Goal: Transaction & Acquisition: Purchase product/service

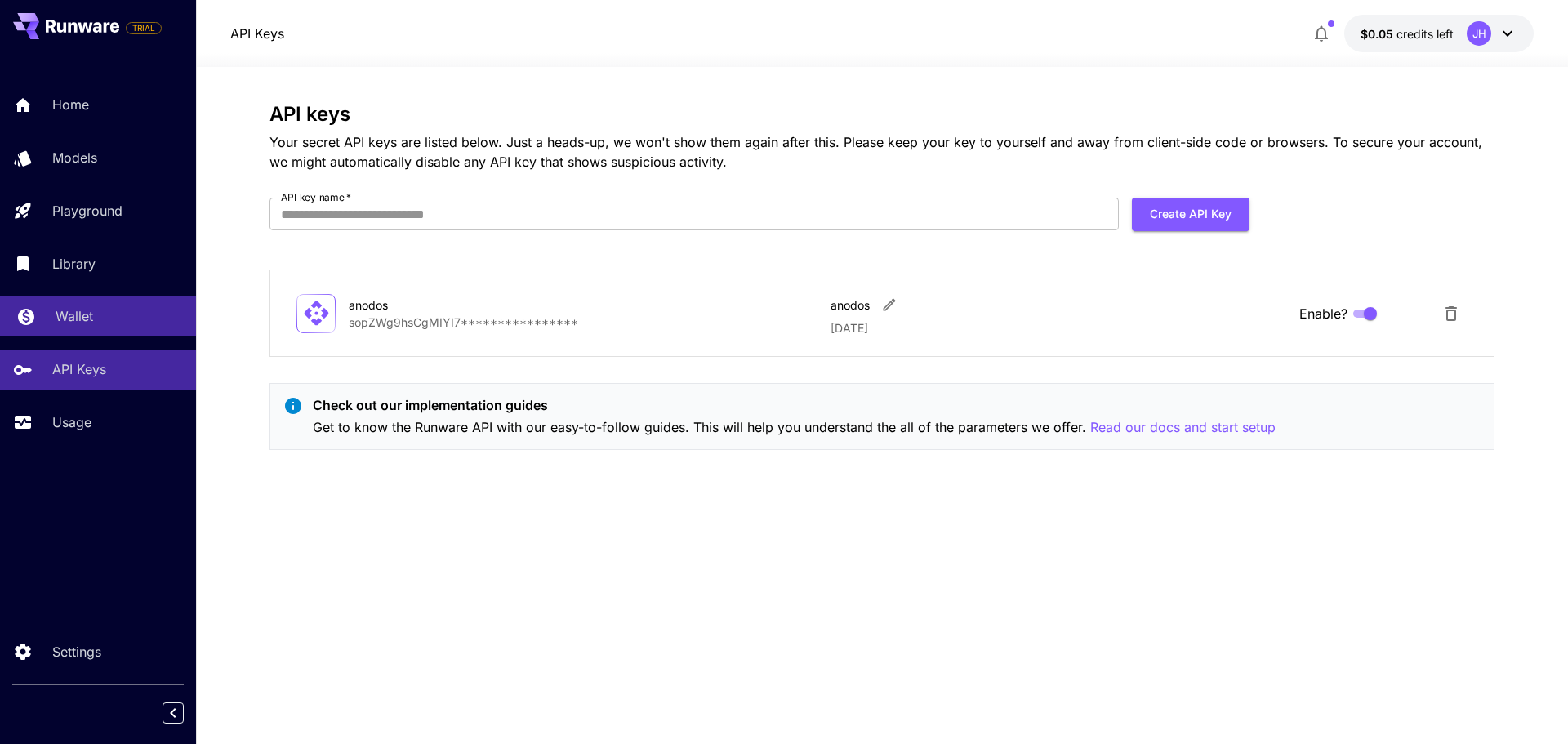
click at [100, 313] on div "Wallet" at bounding box center [119, 315] width 128 height 20
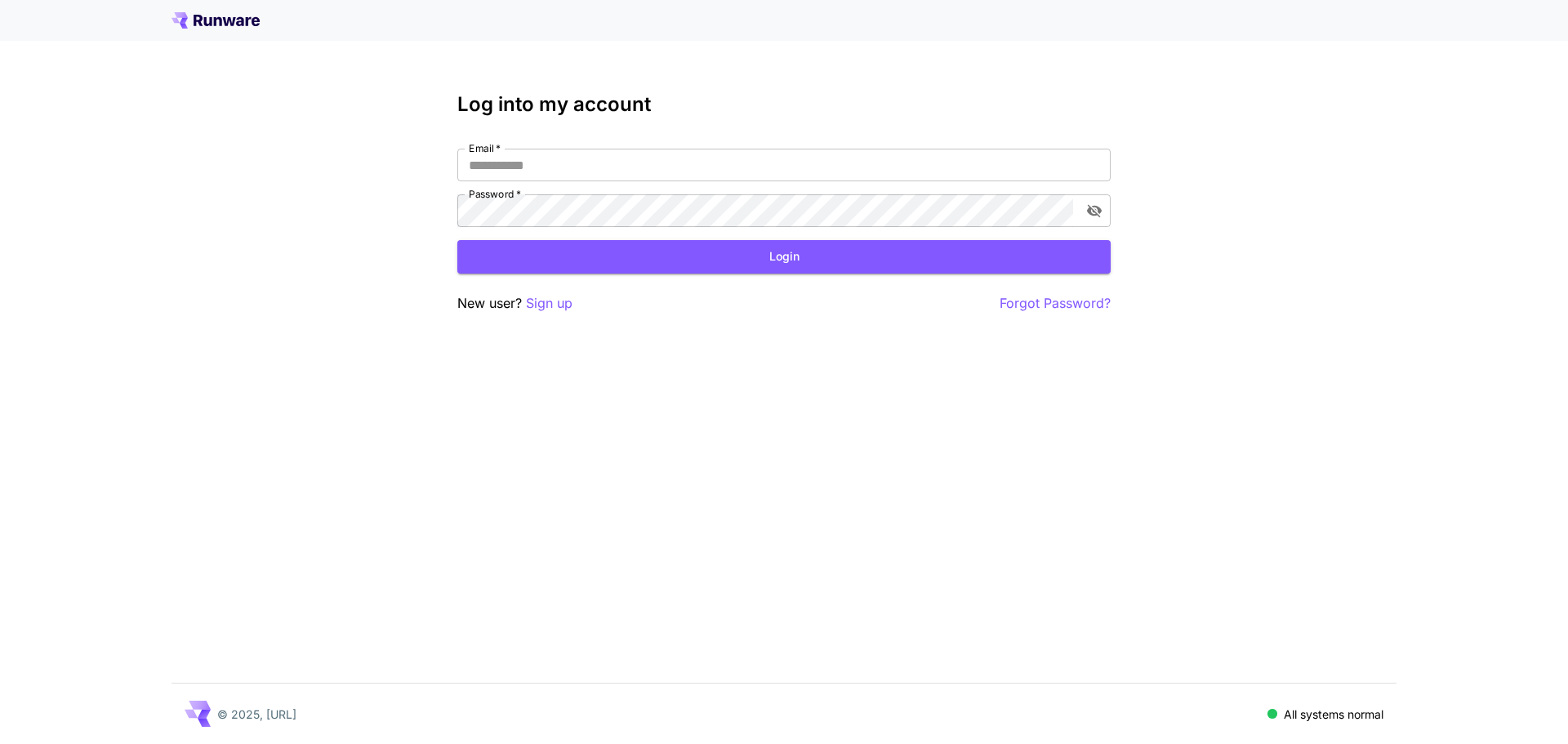
type input "**********"
click at [841, 262] on button "Login" at bounding box center [784, 256] width 653 height 33
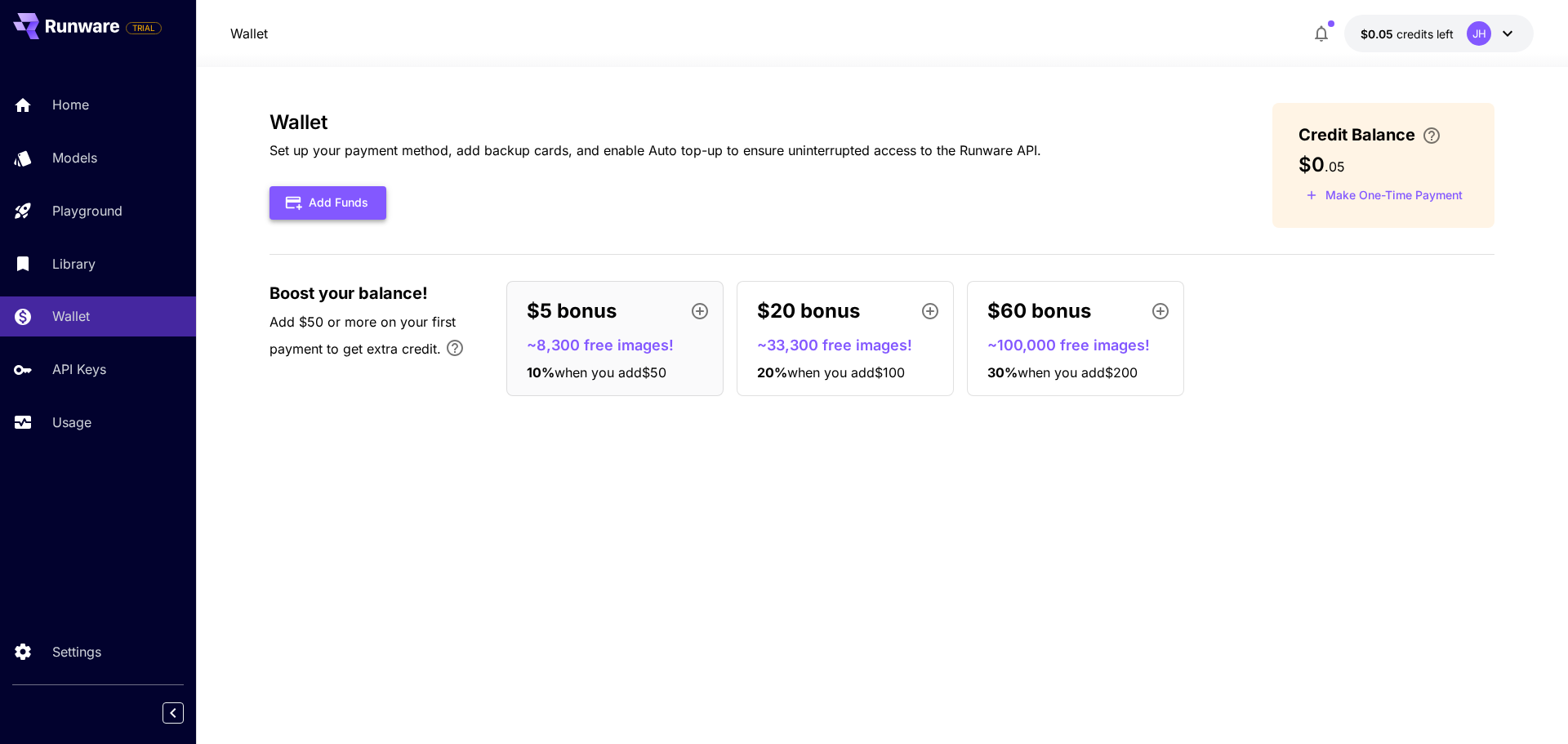
click at [362, 217] on button "Add Funds" at bounding box center [327, 202] width 116 height 33
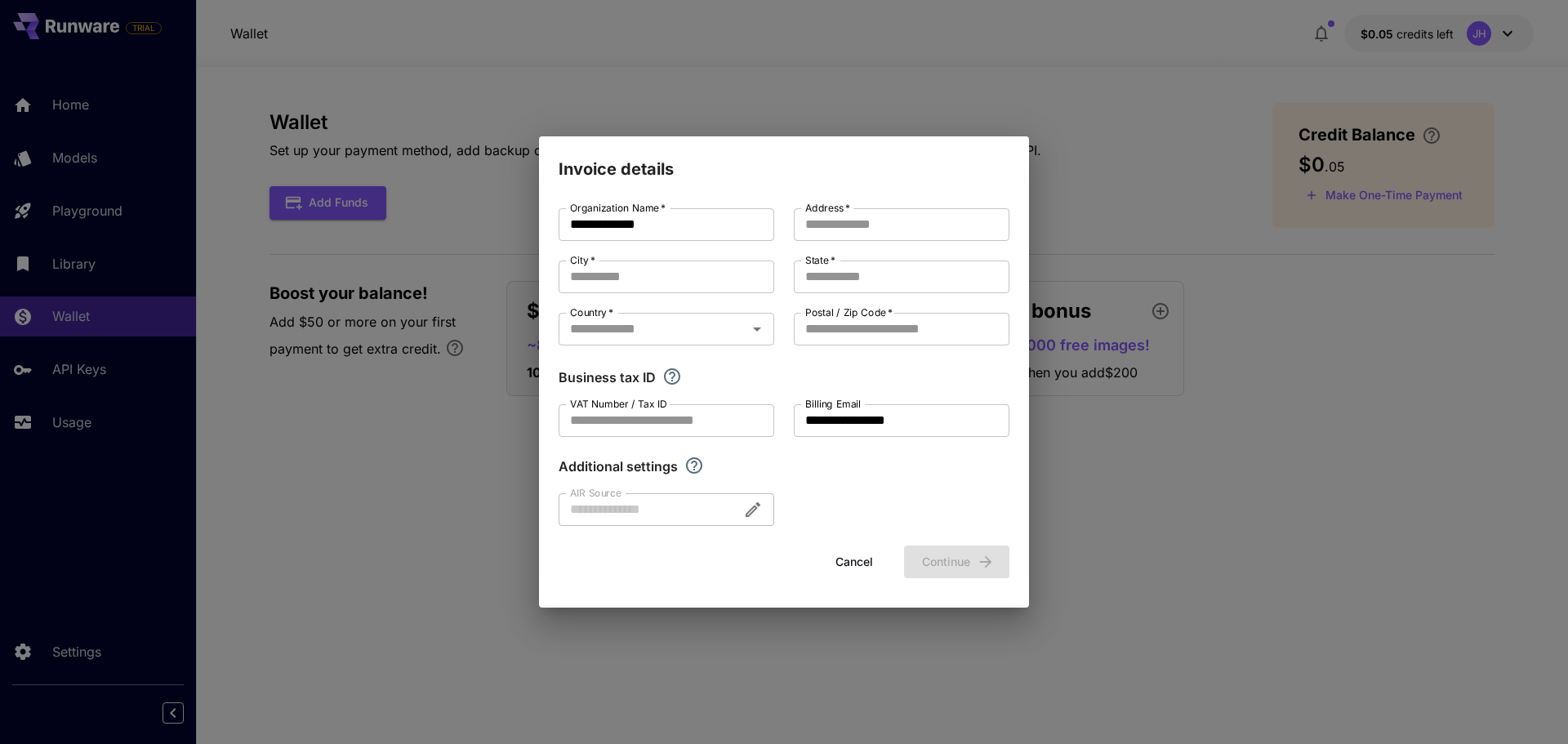
click at [855, 573] on button "Cancel" at bounding box center [854, 561] width 73 height 33
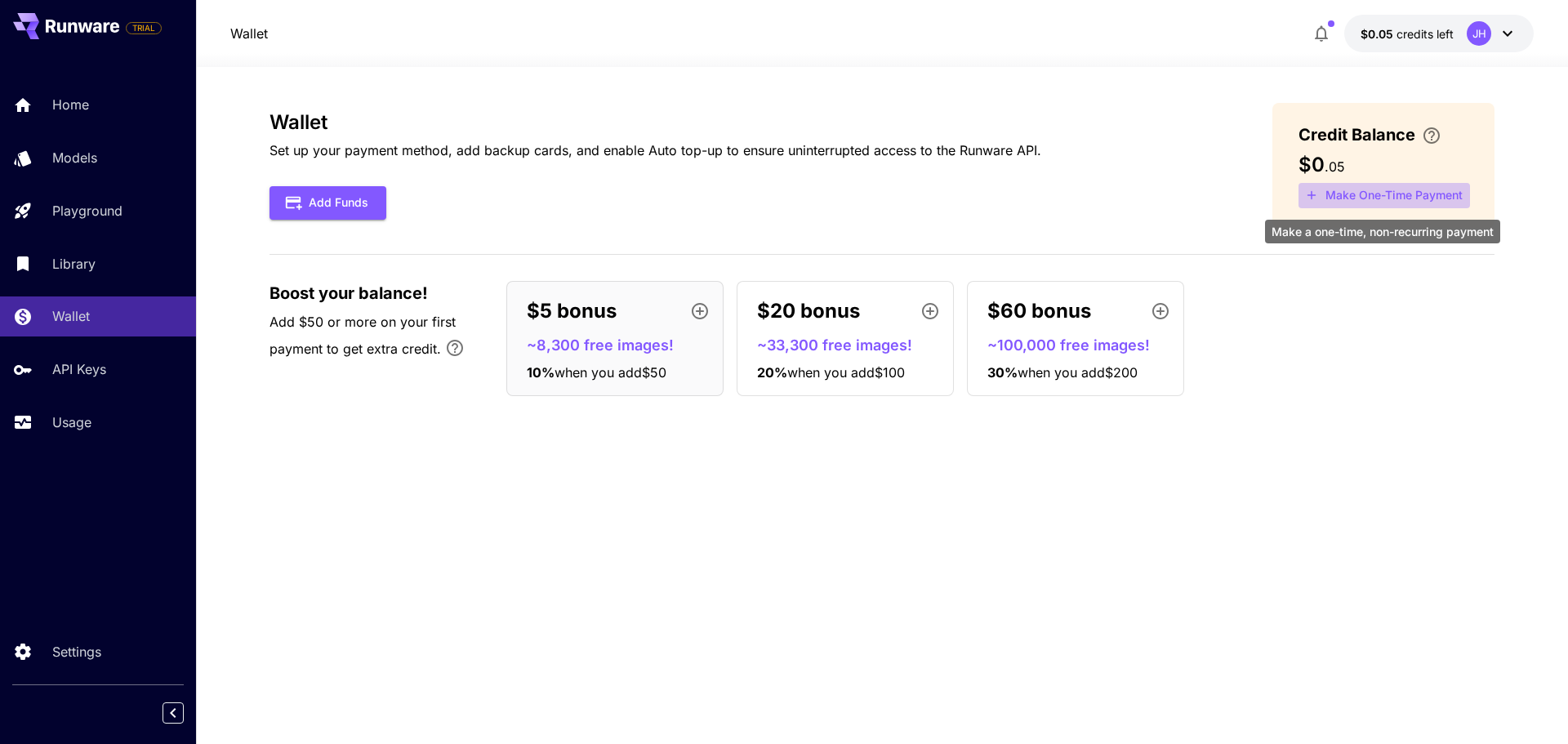
click at [1421, 186] on button "Make One-Time Payment" at bounding box center [1384, 196] width 172 height 26
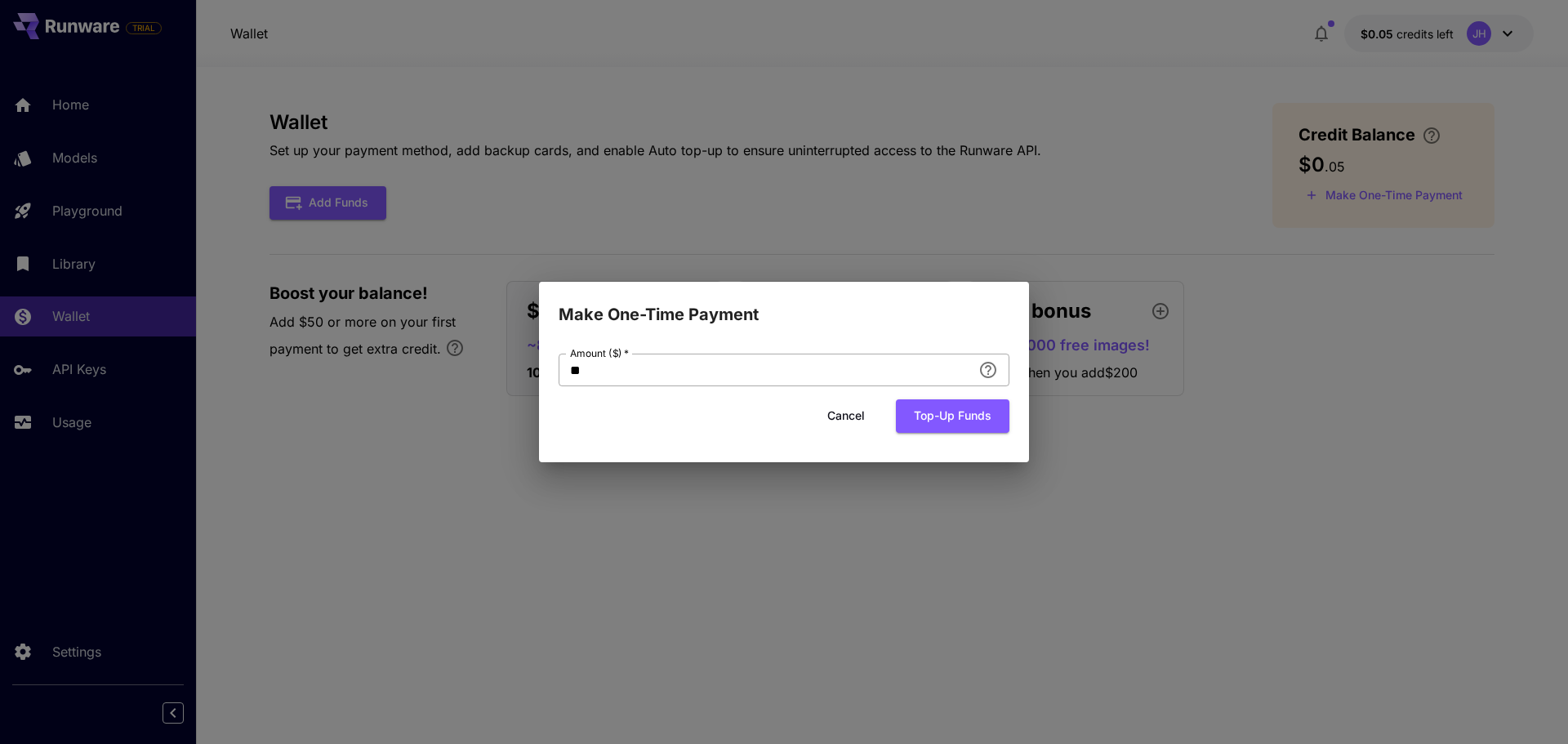
click at [973, 370] on div "** Amount ($)   *" at bounding box center [784, 370] width 451 height 32
click at [723, 378] on input "**" at bounding box center [765, 370] width 413 height 32
type input "*"
click at [929, 411] on button "Top-up funds" at bounding box center [952, 416] width 113 height 33
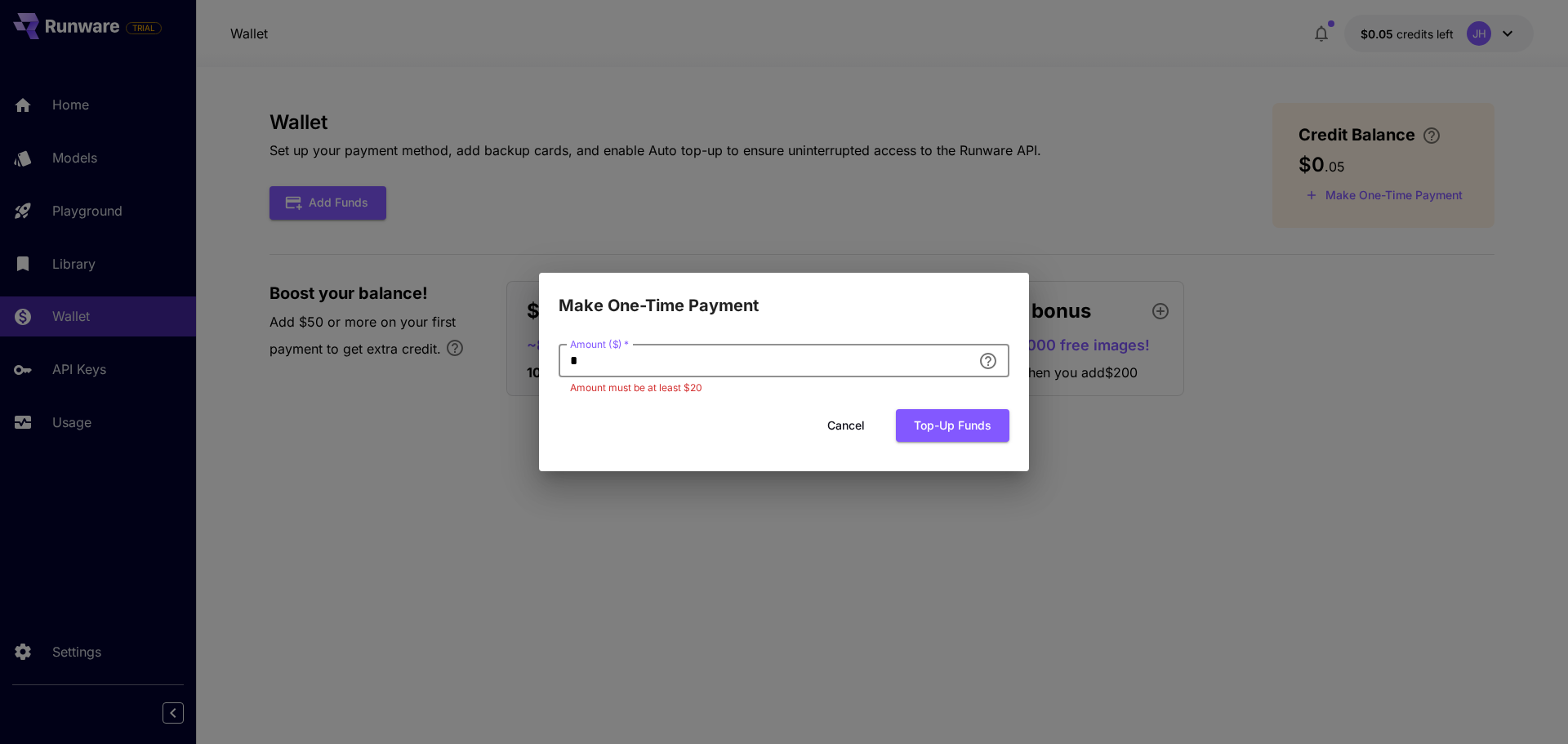
click at [696, 365] on input "*" at bounding box center [765, 361] width 413 height 32
drag, startPoint x: 569, startPoint y: 388, endPoint x: 723, endPoint y: 396, distance: 154.2
click at [723, 396] on form "Amount ($)   * * Amount ($)   * Amount must be at least $20 Cancel Top-up funds" at bounding box center [784, 393] width 451 height 97
click at [838, 418] on button "Cancel" at bounding box center [846, 425] width 73 height 33
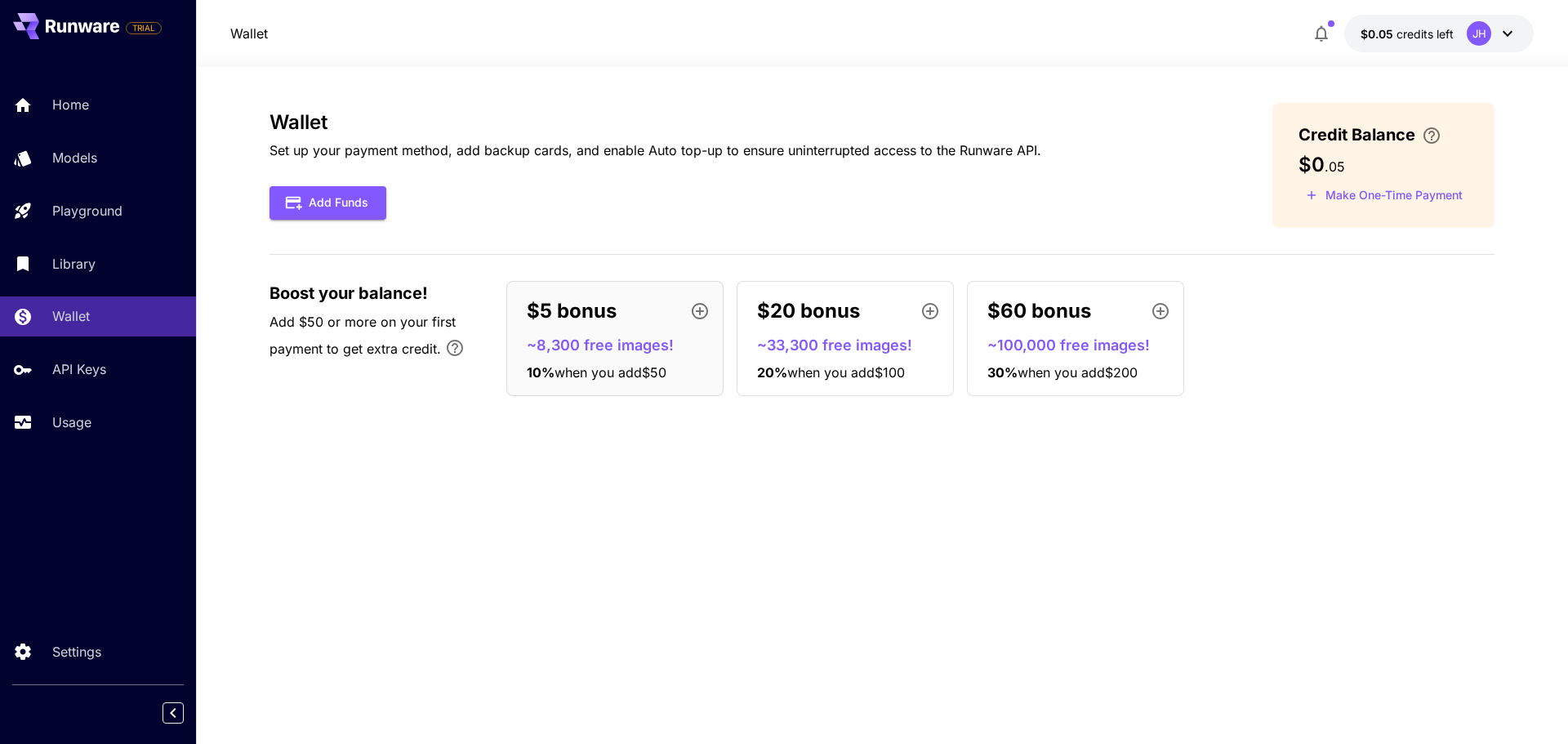
click at [946, 528] on div "Wallet Set up your payment method, add backup cards, and enable Auto top-up to …" at bounding box center [882, 406] width 1224 height 605
click at [360, 220] on div "Wallet Set up your payment method, add backup cards, and enable Auto top-up to …" at bounding box center [882, 165] width 1224 height 125
click at [357, 203] on button "Add Funds" at bounding box center [327, 202] width 116 height 33
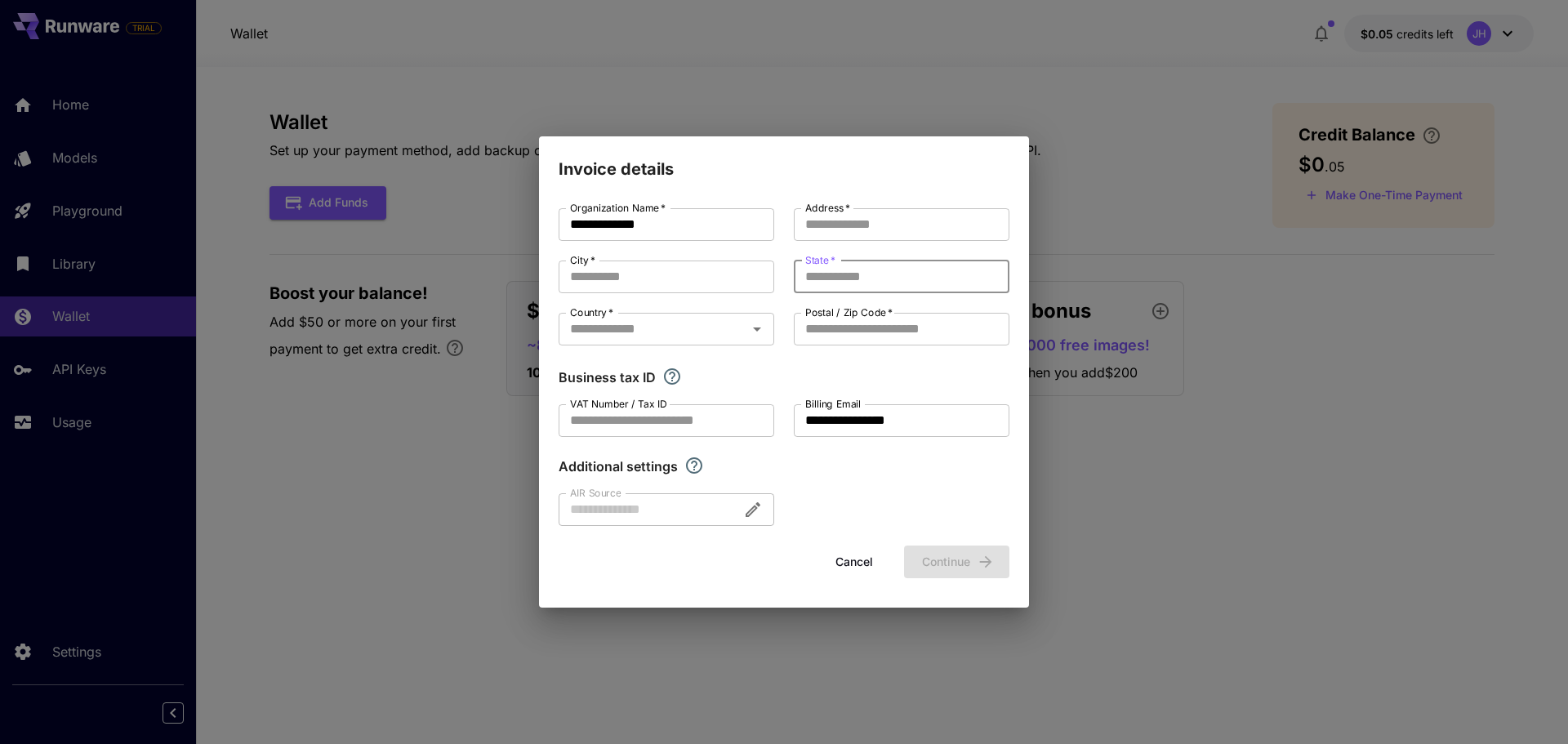
click at [856, 278] on input "State   *" at bounding box center [900, 276] width 215 height 32
click at [724, 326] on div "Country   *" at bounding box center [666, 329] width 215 height 32
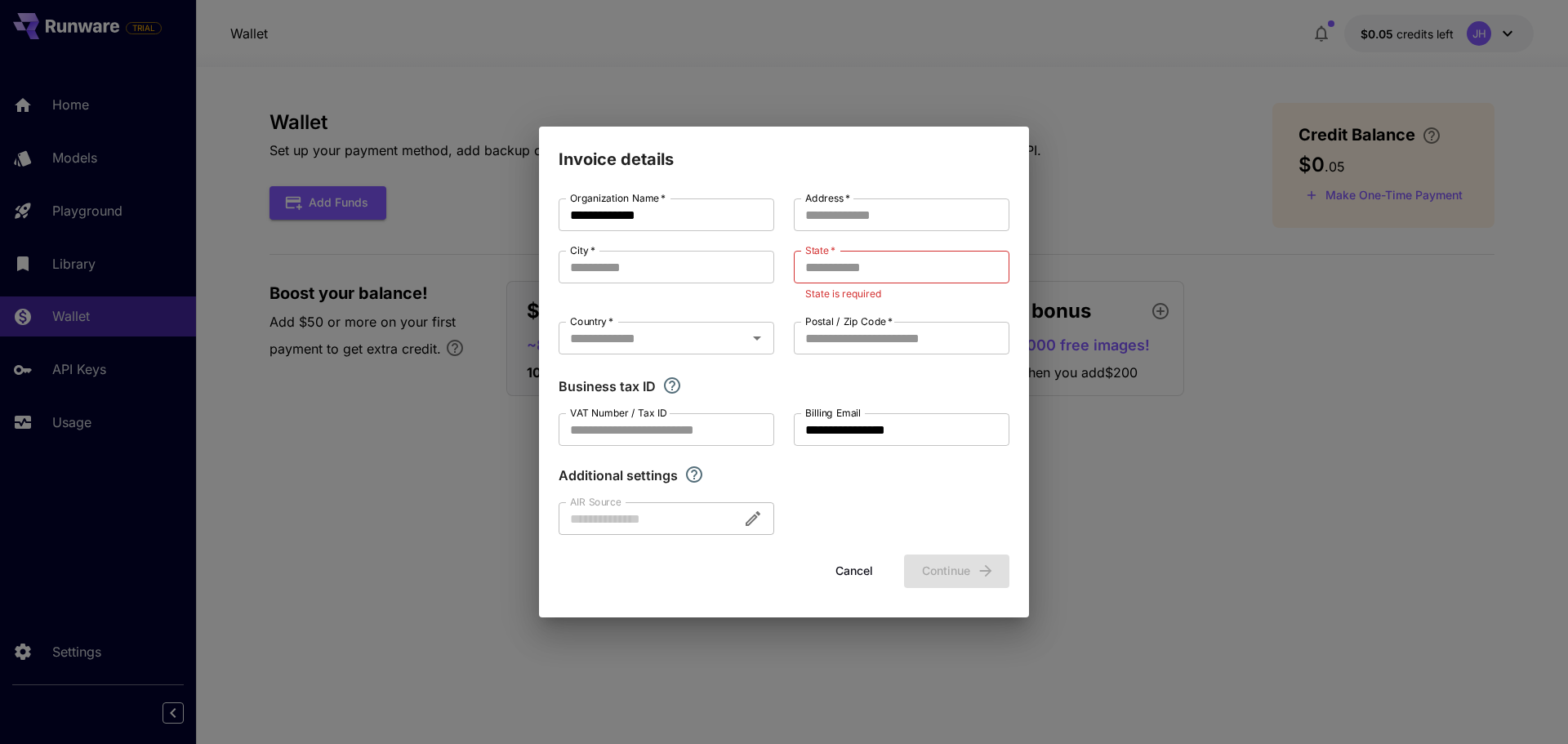
click at [774, 337] on div "**********" at bounding box center [784, 366] width 451 height 337
click at [764, 338] on icon "Open" at bounding box center [757, 338] width 20 height 20
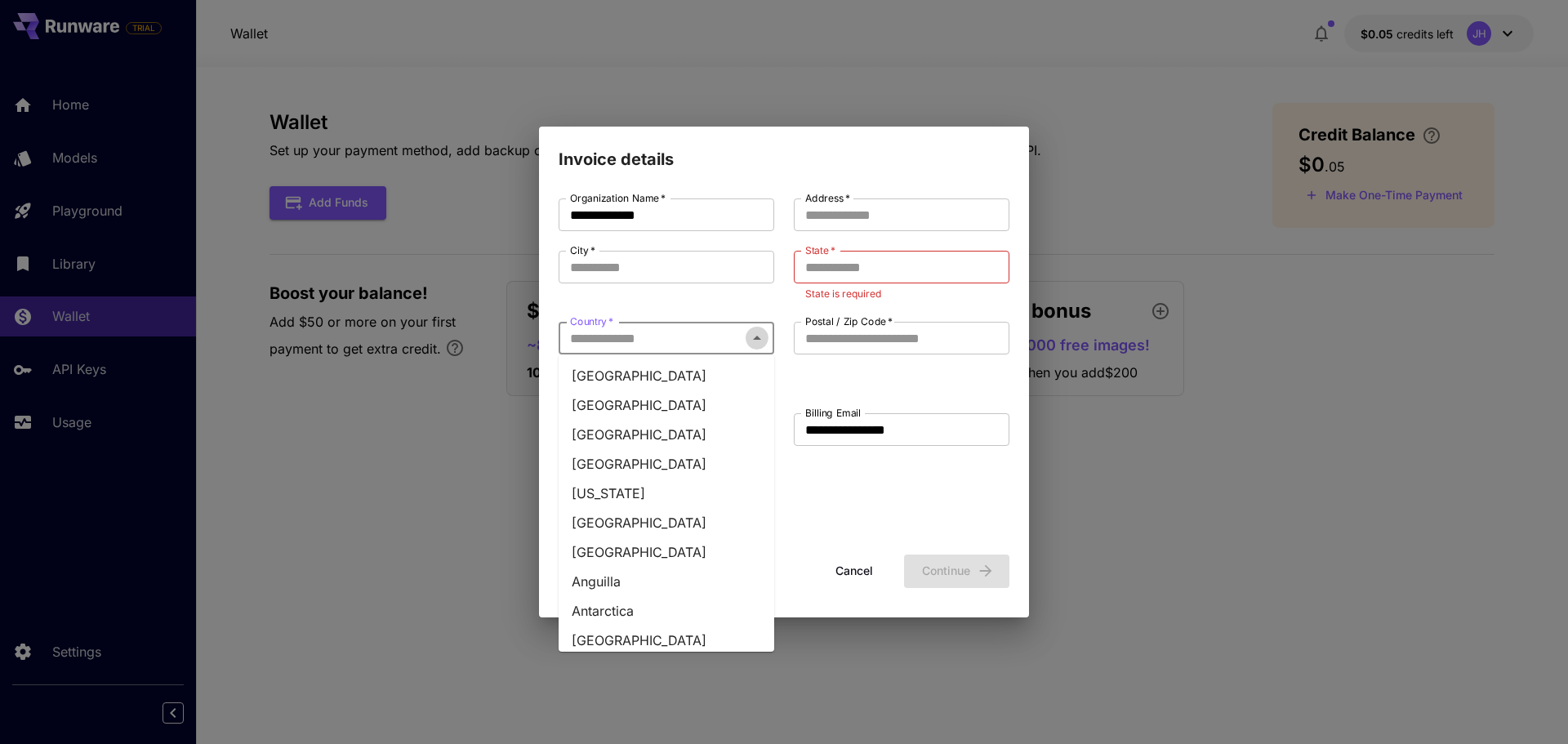
click at [764, 338] on icon "Close" at bounding box center [757, 338] width 20 height 20
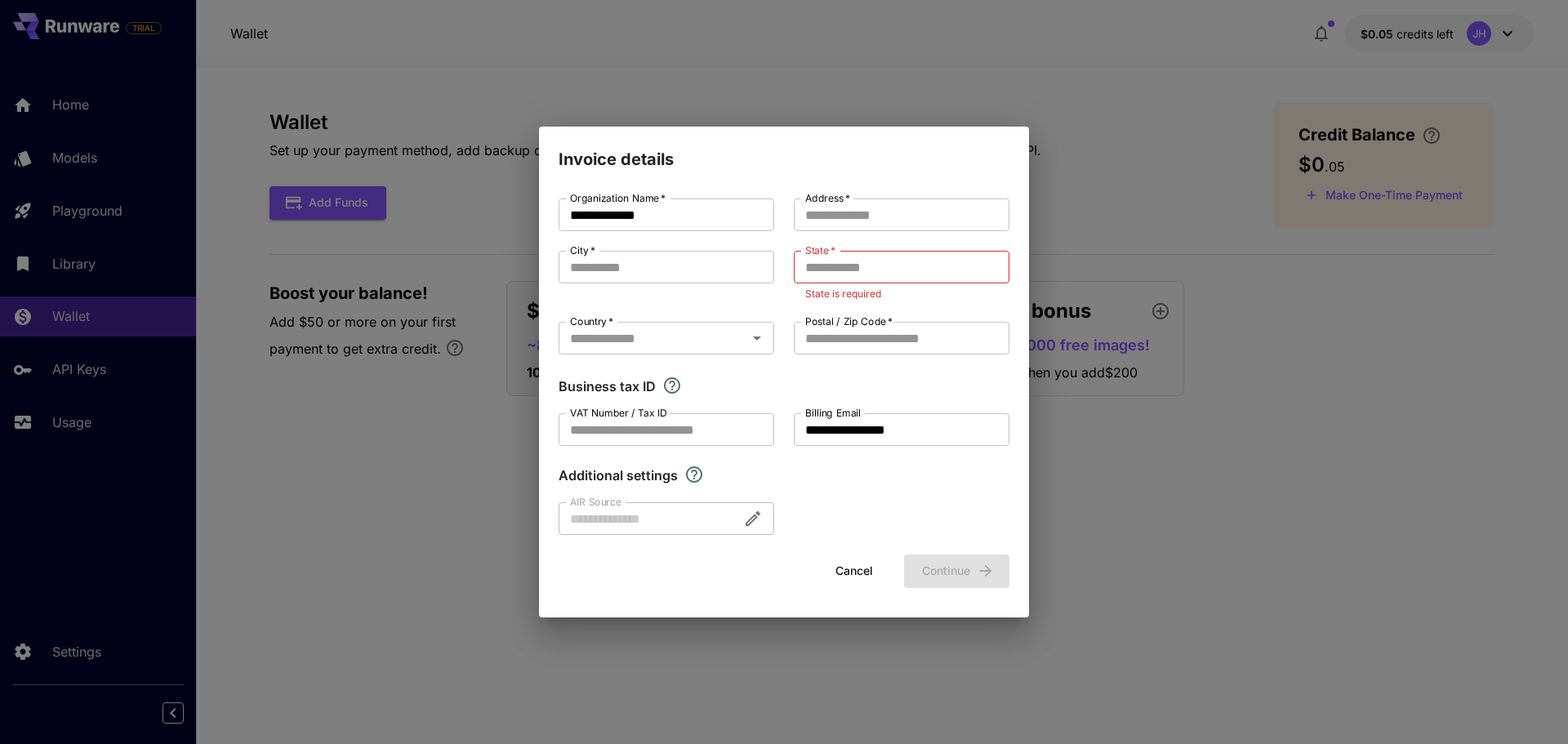
click at [758, 519] on div at bounding box center [666, 519] width 215 height 32
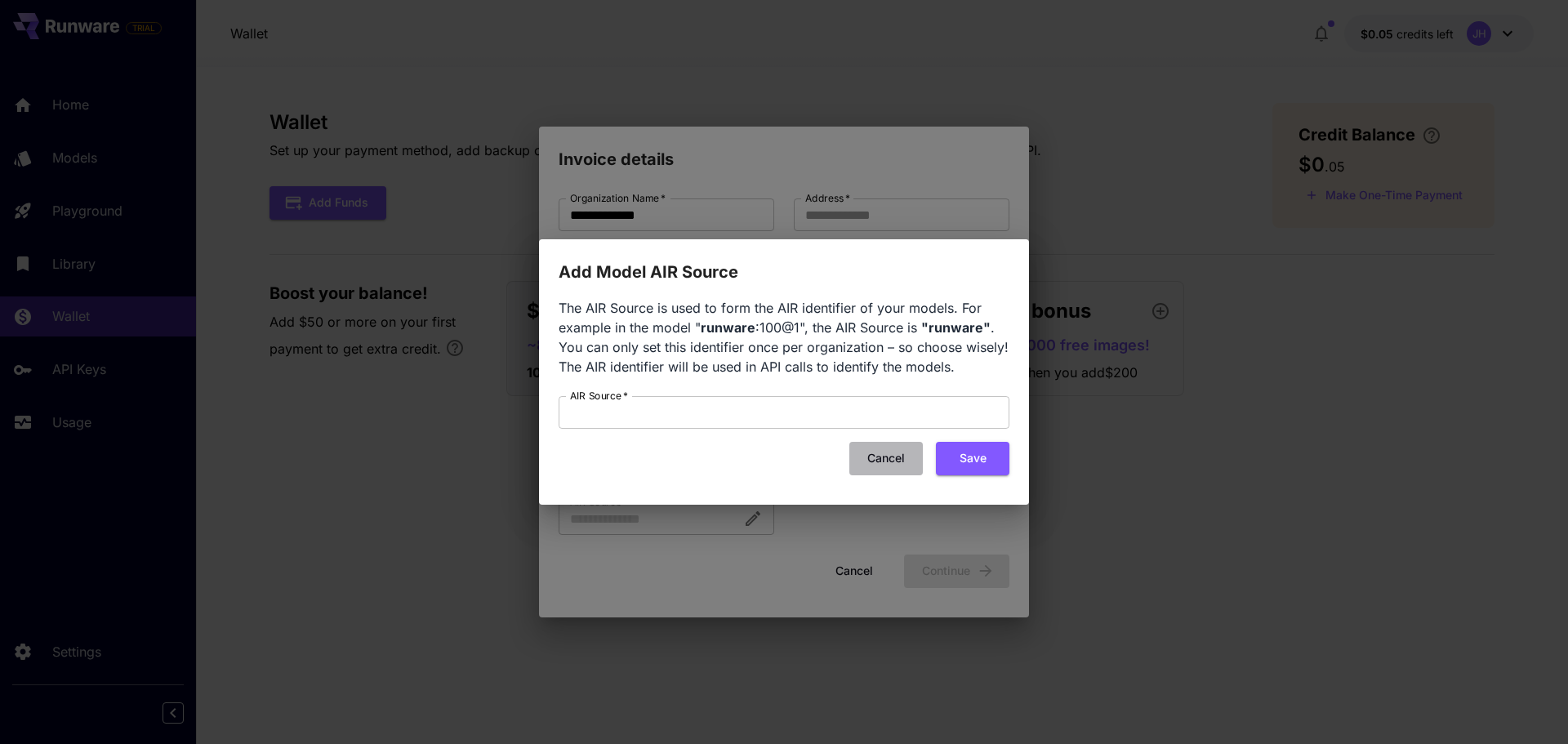
click at [872, 460] on button "Cancel" at bounding box center [886, 457] width 73 height 33
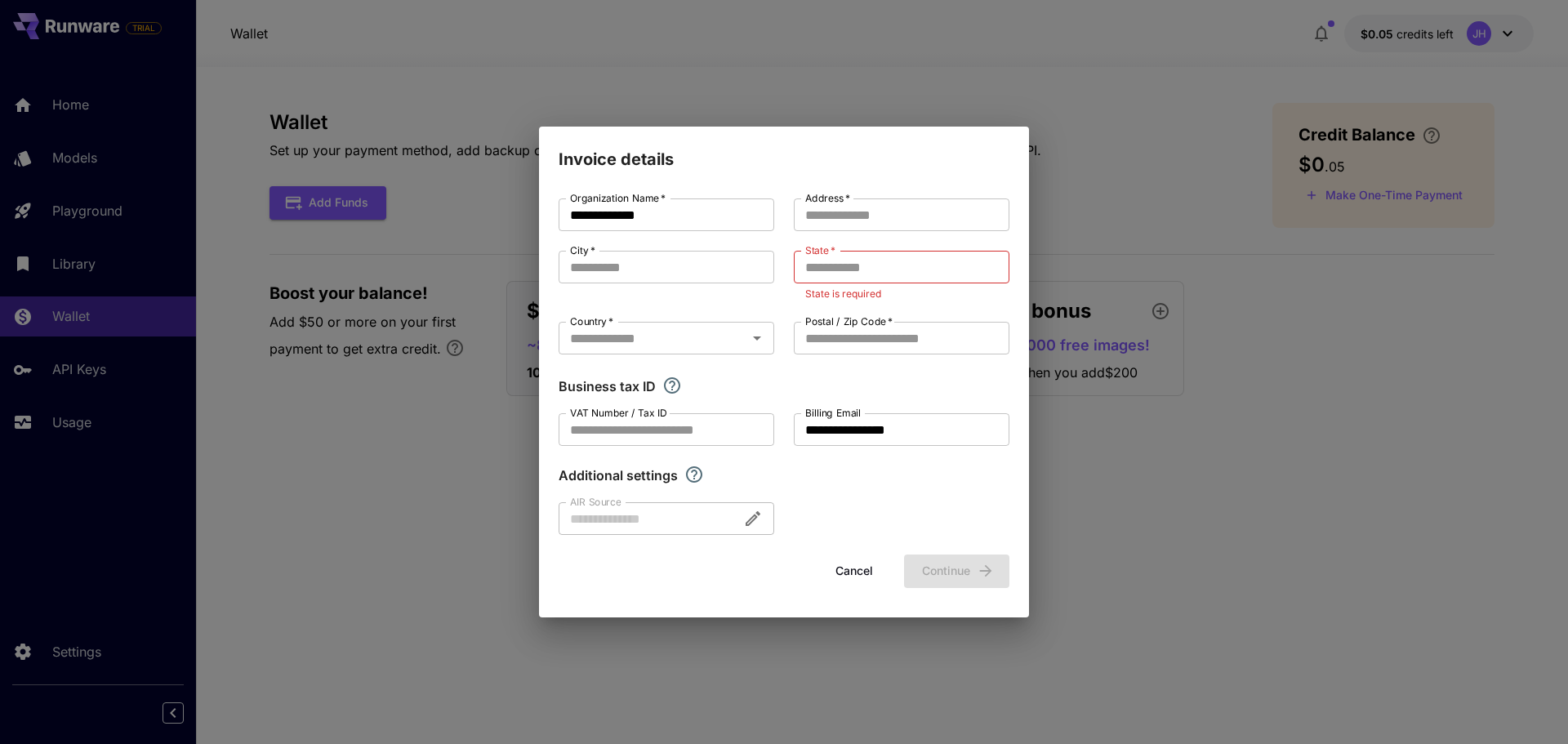
click at [852, 571] on button "Cancel" at bounding box center [854, 571] width 73 height 33
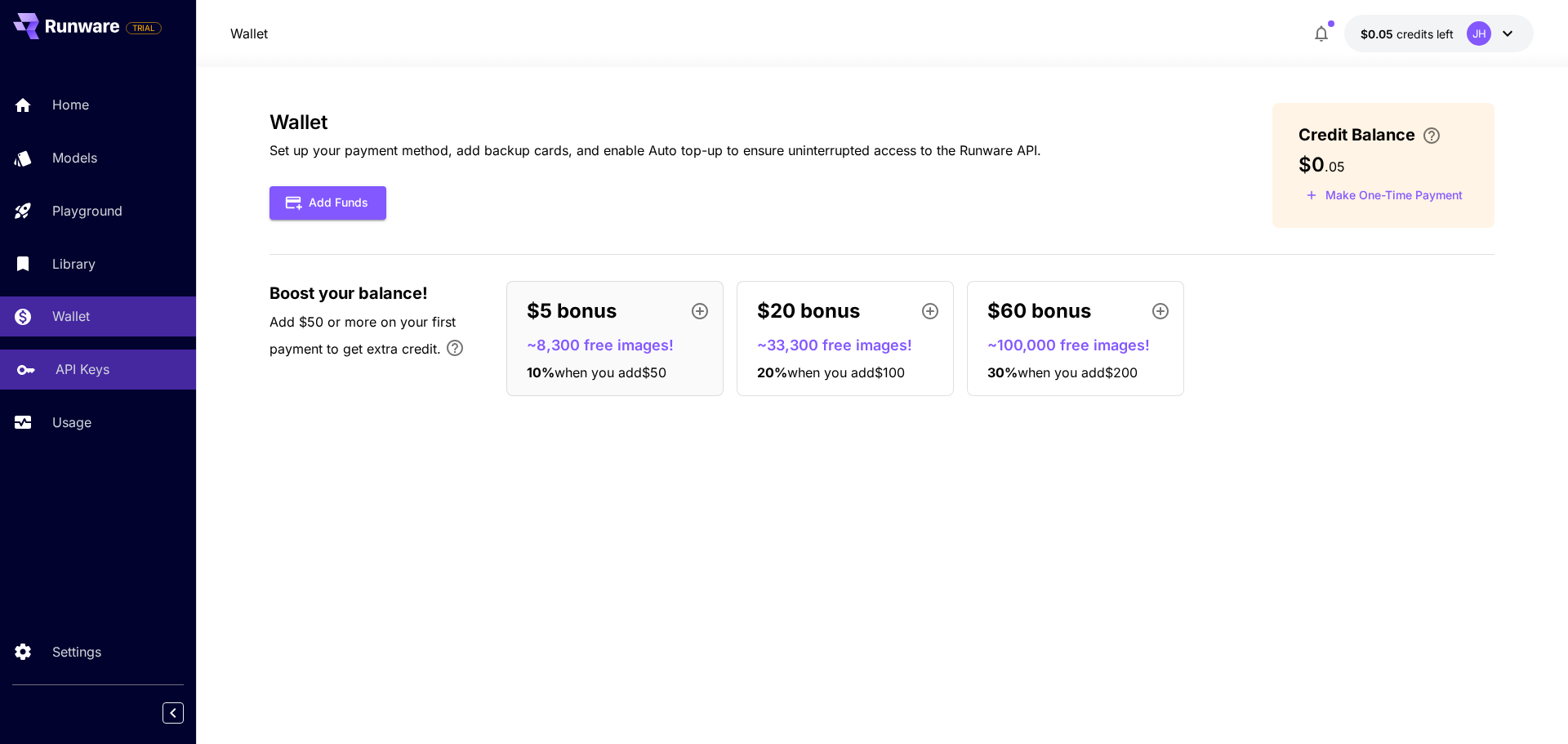
click at [97, 368] on p "API Keys" at bounding box center [82, 368] width 54 height 20
